Goal: Task Accomplishment & Management: Complete application form

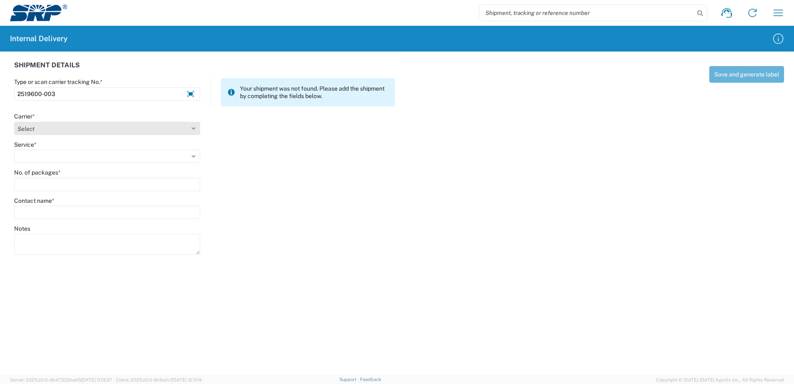
type input "2519600-003"
click at [194, 128] on select "Select Amazon Logistics ATI Trucking BC Dimerco Logistics Empire Southwest FedE…" at bounding box center [107, 128] width 186 height 13
select select "18714"
click at [14, 122] on select "Select Amazon Logistics ATI Trucking BC Dimerco Logistics Empire Southwest FedE…" at bounding box center [107, 128] width 186 height 13
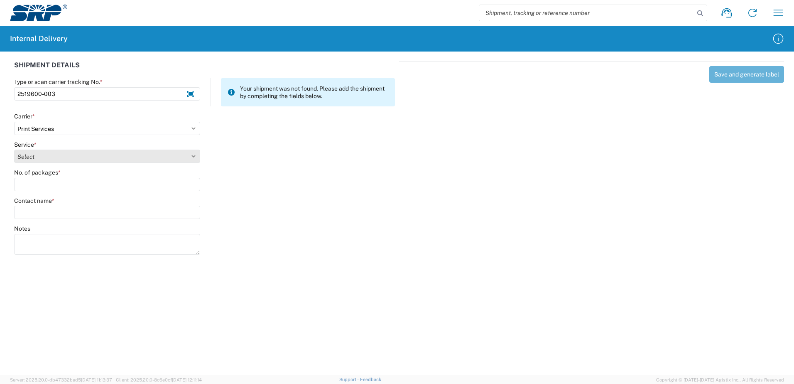
click at [195, 151] on select "Select Ground Inter-office" at bounding box center [107, 155] width 186 height 13
select select "35764"
click at [14, 149] on select "Select Ground Inter-office" at bounding box center [107, 155] width 186 height 13
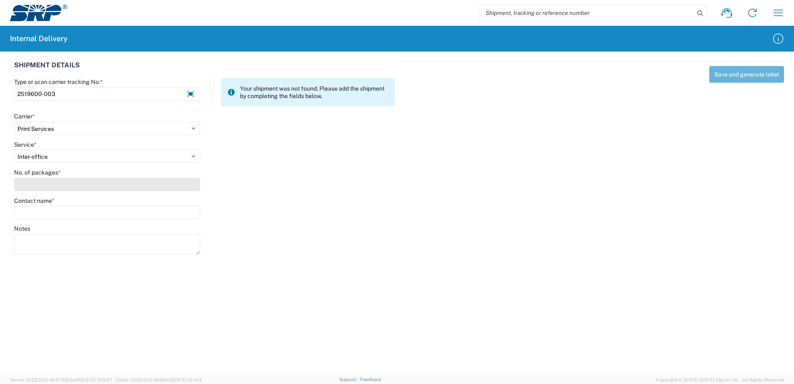
click at [187, 189] on input "No. of packages *" at bounding box center [107, 184] width 186 height 13
type input "1"
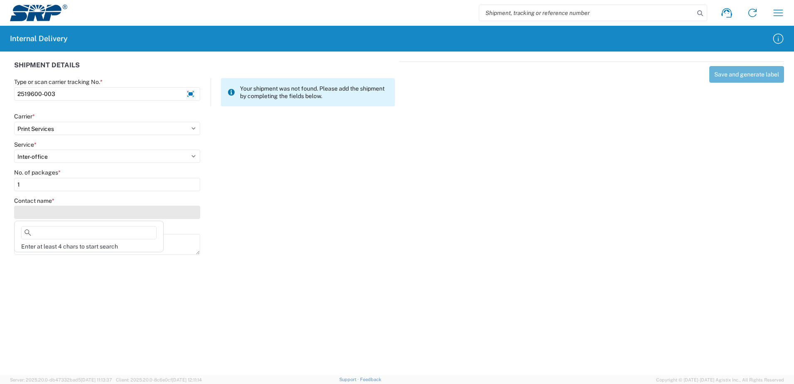
click at [78, 213] on input "Contact name *" at bounding box center [107, 212] width 186 height 13
type input "R"
type input "D"
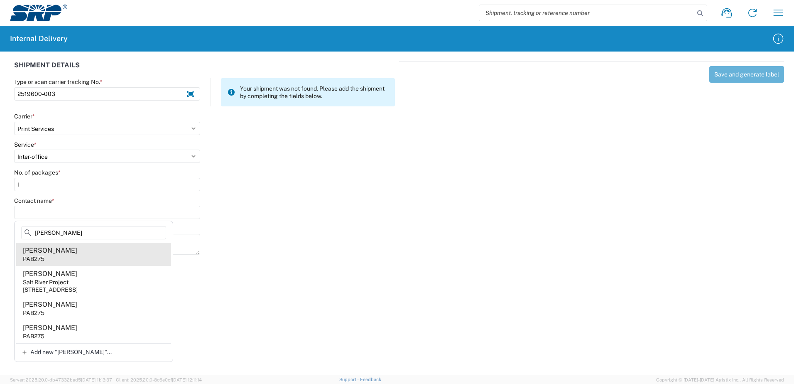
type input "Olaya"
click at [60, 249] on div "Danielle Olaya" at bounding box center [50, 250] width 54 height 9
type input "Danielle Olaya"
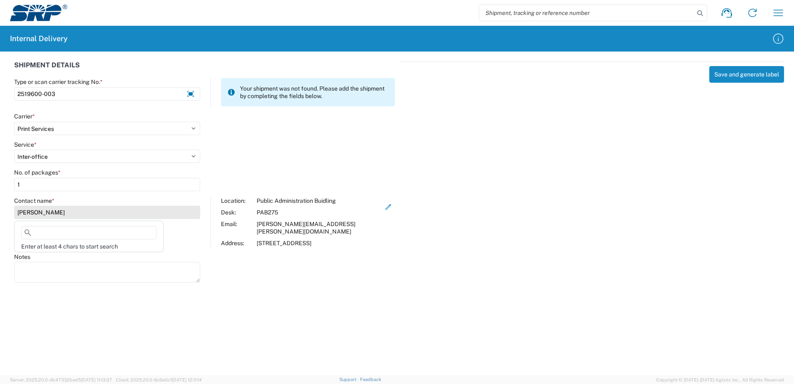
click at [62, 214] on input "Danielle Olaya" at bounding box center [107, 212] width 186 height 13
type input "r"
click at [66, 212] on input "Danielle Olaya" at bounding box center [107, 212] width 186 height 13
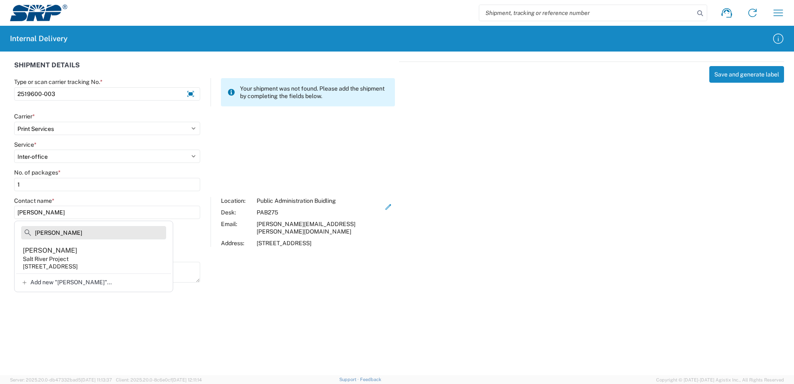
click at [51, 229] on input "Rori" at bounding box center [93, 232] width 145 height 13
type input "R"
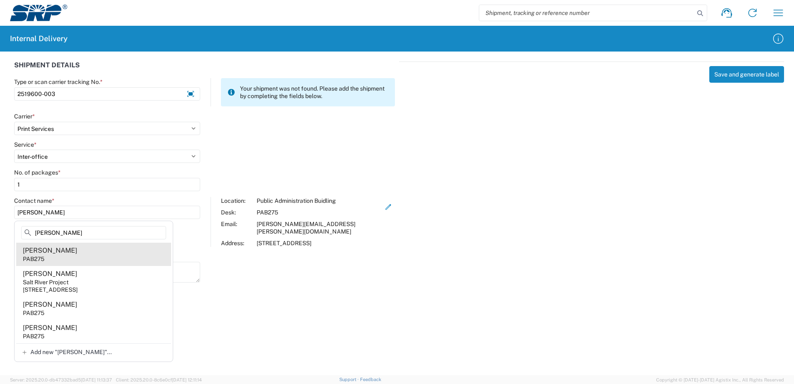
type input "Olaya"
click at [51, 261] on agx-address-suggestion-item "Danielle Olaya PAB275" at bounding box center [93, 254] width 155 height 23
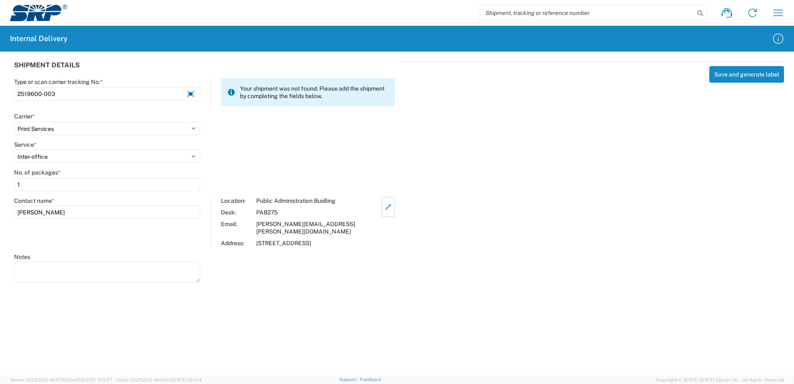
click at [385, 206] on icon "button" at bounding box center [388, 206] width 7 height 7
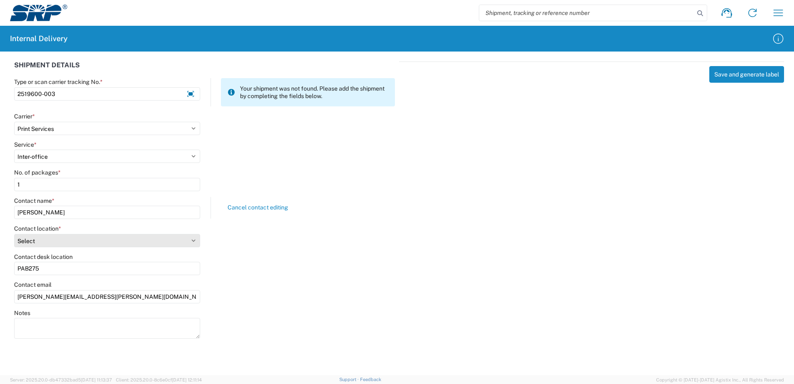
click at [193, 240] on select "Select 16th Street Facility 27th St Facility Agua Fria Generating Station Cooli…" at bounding box center [107, 240] width 186 height 13
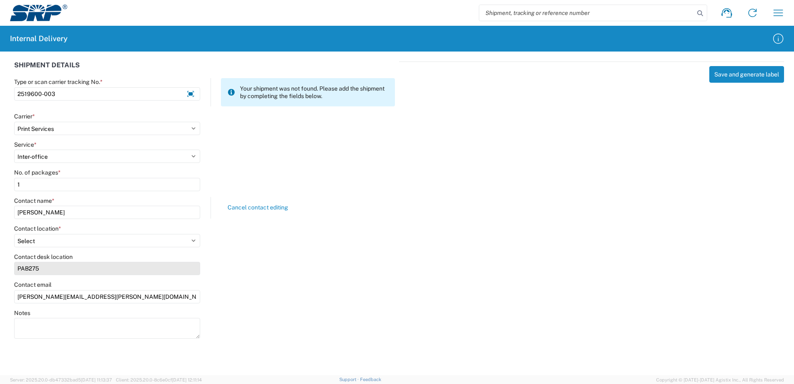
click at [44, 266] on input "PAB275" at bounding box center [107, 268] width 186 height 13
type input "P"
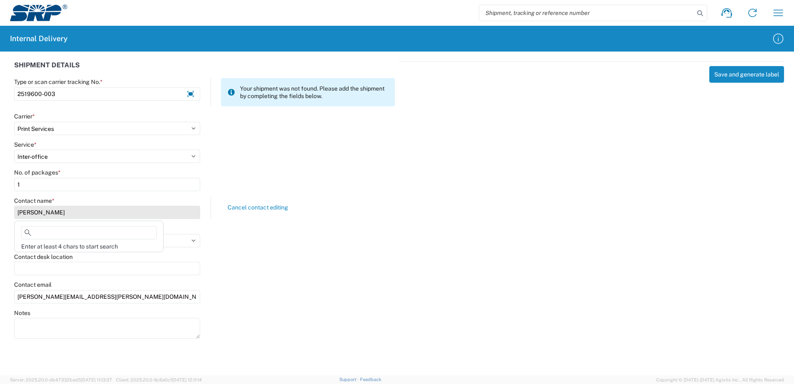
click at [117, 216] on input "Danielle Olaya" at bounding box center [107, 212] width 186 height 13
type input "r"
type input "O"
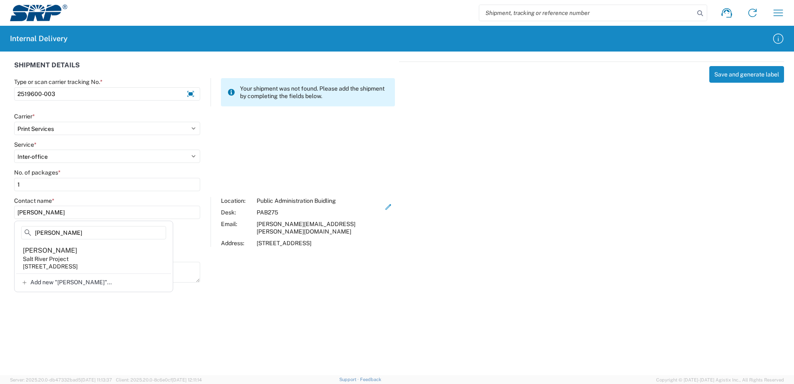
type input "Rori"
click at [222, 257] on div "Notes" at bounding box center [205, 271] width 390 height 37
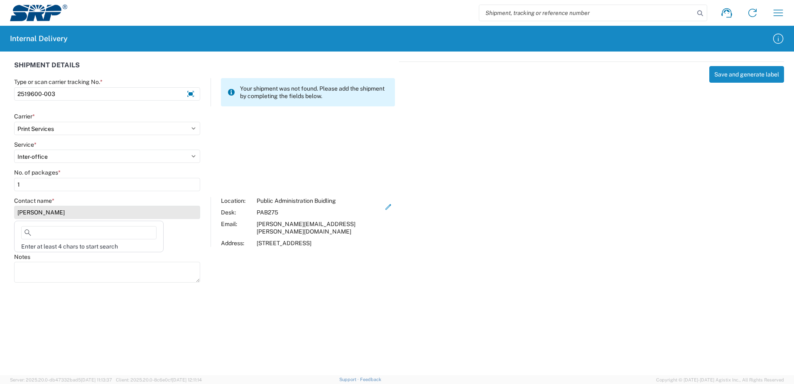
click at [64, 212] on input "Danielle Olaya" at bounding box center [107, 212] width 186 height 13
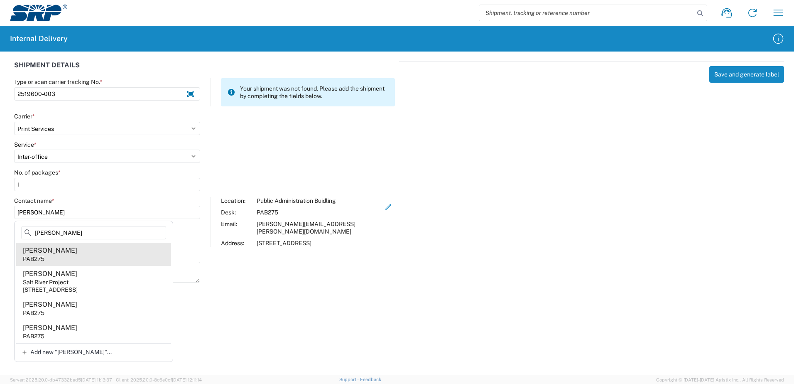
type input "Olaya"
click at [71, 264] on agx-address-suggestion-item "Danielle Olaya PAB275" at bounding box center [93, 254] width 155 height 23
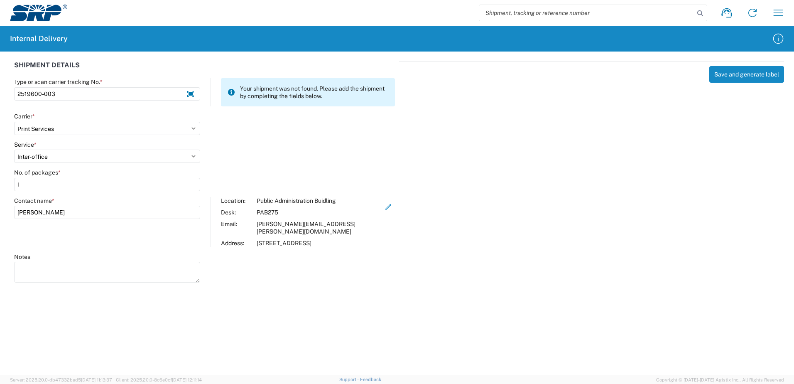
click at [273, 213] on div "PAB275" at bounding box center [319, 211] width 125 height 7
click at [385, 206] on icon "button" at bounding box center [388, 206] width 7 height 7
select select "54818"
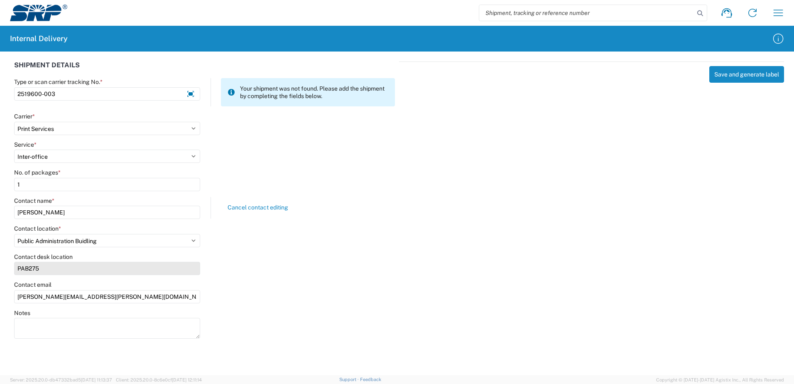
click at [43, 270] on input "PAB275" at bounding box center [107, 268] width 186 height 13
type input "P"
type input "PAB Building 15 Storage Room D"
click at [263, 280] on div "Contact desk location PAB Building 15 Storage Room D" at bounding box center [205, 267] width 390 height 28
click at [284, 315] on div "Notes" at bounding box center [205, 327] width 390 height 37
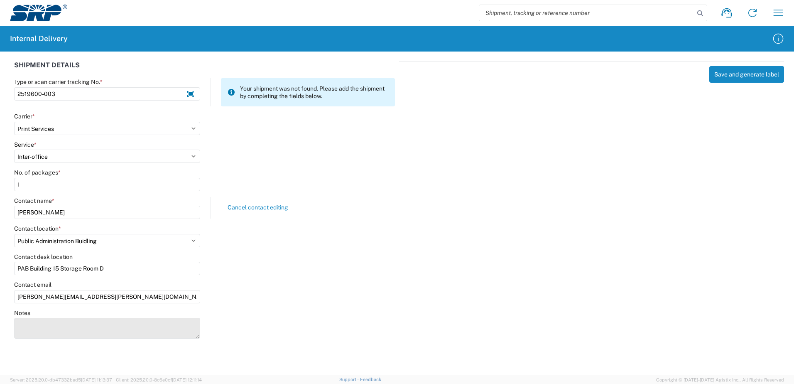
click at [30, 331] on textarea "Notes" at bounding box center [107, 328] width 186 height 21
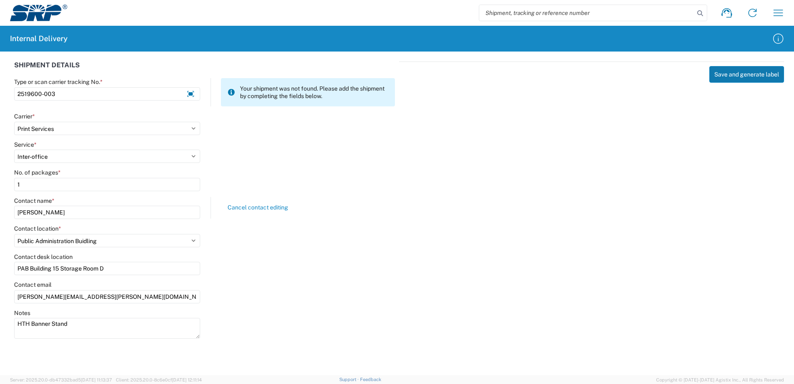
type textarea "HTH Banner Stand"
click at [735, 77] on button "Save and generate label" at bounding box center [746, 74] width 75 height 17
select select
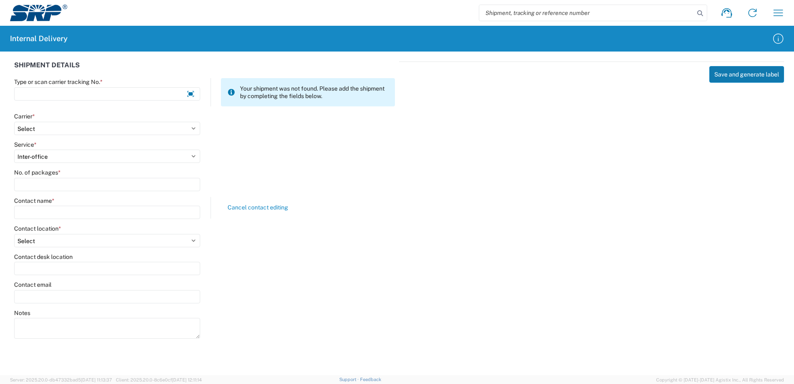
select select
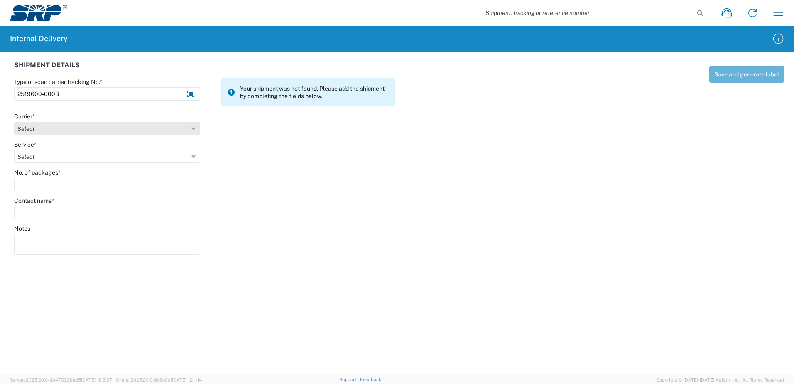
type input "2519600-0003"
click at [194, 127] on select "Select Amazon Logistics ATI Trucking BC Dimerco Logistics Empire Southwest FedE…" at bounding box center [107, 128] width 186 height 13
select select "18714"
click at [14, 122] on select "Select Amazon Logistics ATI Trucking BC Dimerco Logistics Empire Southwest FedE…" at bounding box center [107, 128] width 186 height 13
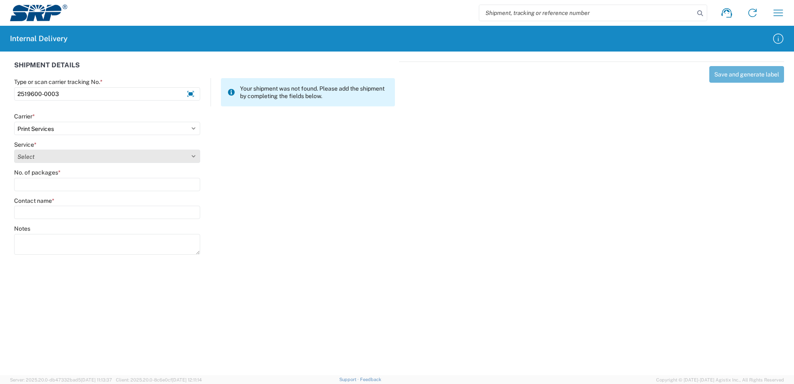
click at [191, 156] on select "Select Ground Inter-office" at bounding box center [107, 155] width 186 height 13
select select "35764"
click at [14, 149] on select "Select Ground Inter-office" at bounding box center [107, 155] width 186 height 13
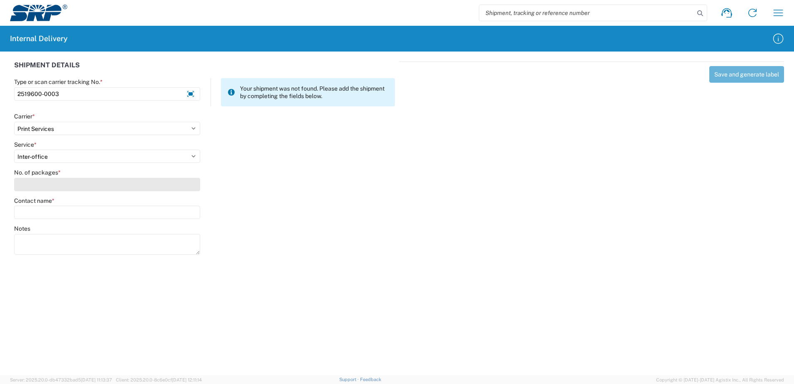
click at [183, 185] on input "No. of packages *" at bounding box center [107, 184] width 186 height 13
type input "1"
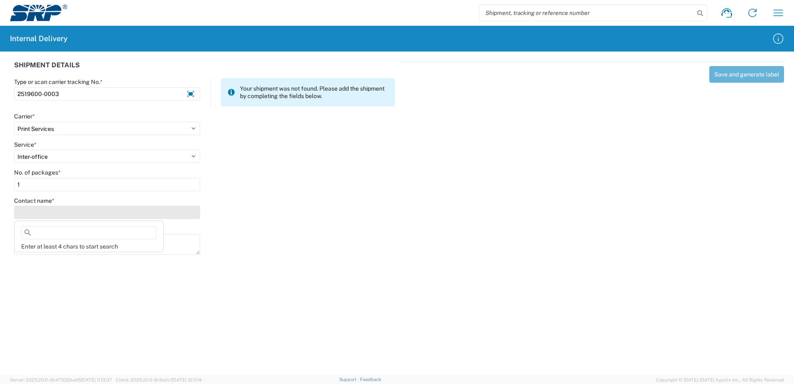
click at [174, 211] on input "Contact name *" at bounding box center [107, 212] width 186 height 13
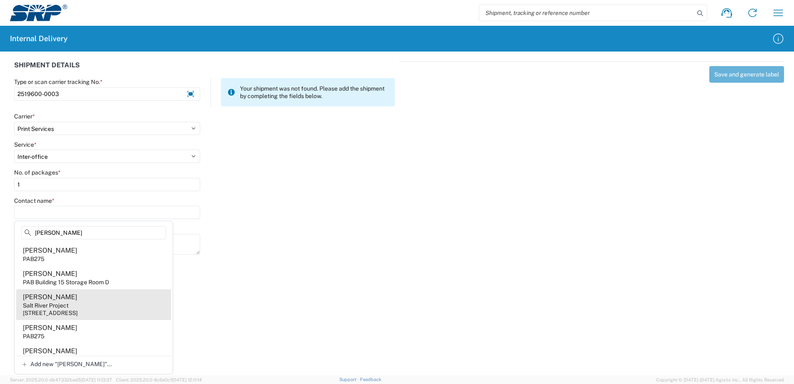
type input "Olaya"
click at [78, 312] on div "1500 N Mill Ave, PAB275, Tempe, AZ, 85281, US" at bounding box center [50, 312] width 55 height 7
type input "Danielle Olaya"
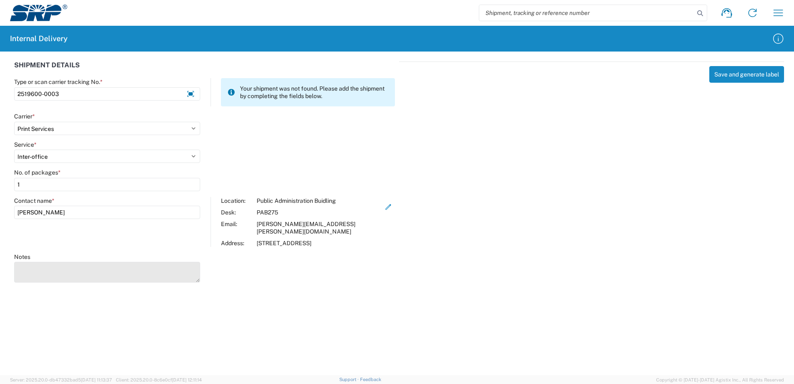
click at [30, 262] on textarea "Notes" at bounding box center [107, 272] width 186 height 21
type textarea "HTH Banner Stand"
click at [531, 287] on agx-forms-host "Shipment request Shipment tracking Internal delivery Transit update My profile …" at bounding box center [397, 192] width 794 height 384
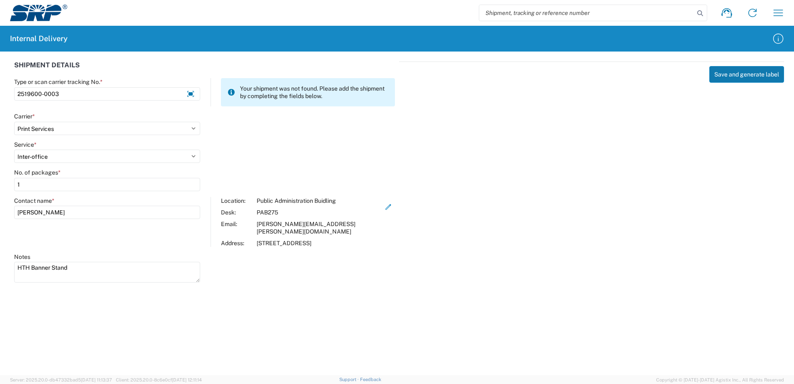
click at [744, 70] on button "Save and generate label" at bounding box center [746, 74] width 75 height 17
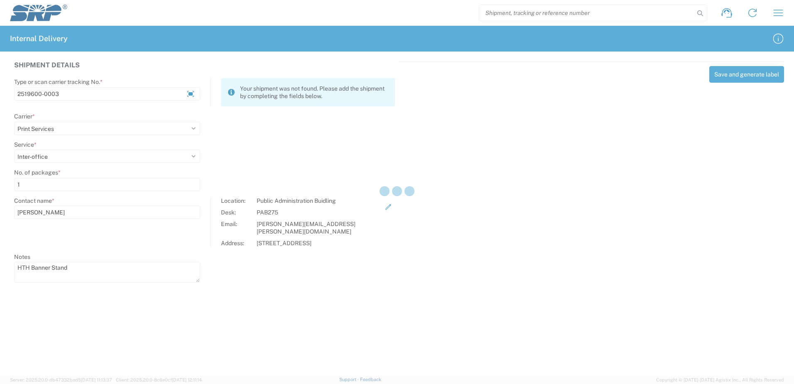
select select
